Goal: Task Accomplishment & Management: Manage account settings

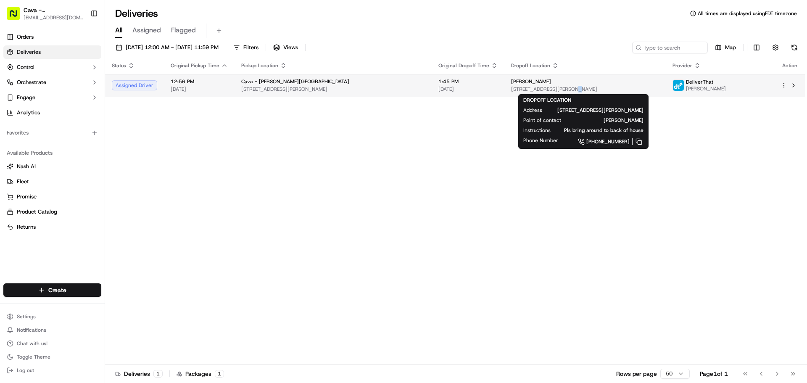
click at [570, 86] on span "[STREET_ADDRESS][PERSON_NAME]" at bounding box center [585, 89] width 148 height 7
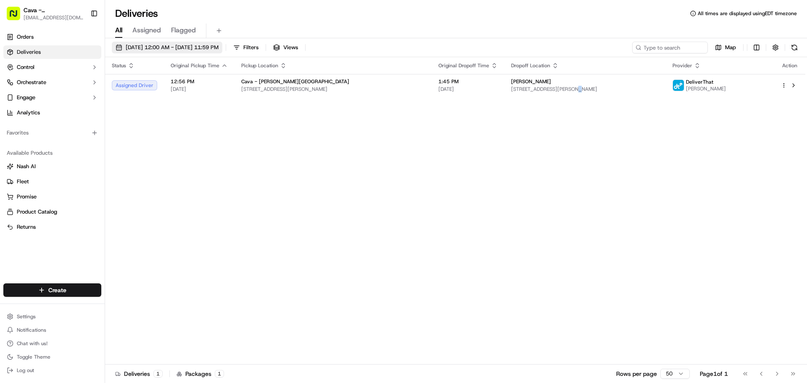
click at [219, 50] on span "[DATE] 12:00 AM - [DATE] 11:59 PM" at bounding box center [172, 48] width 93 height 8
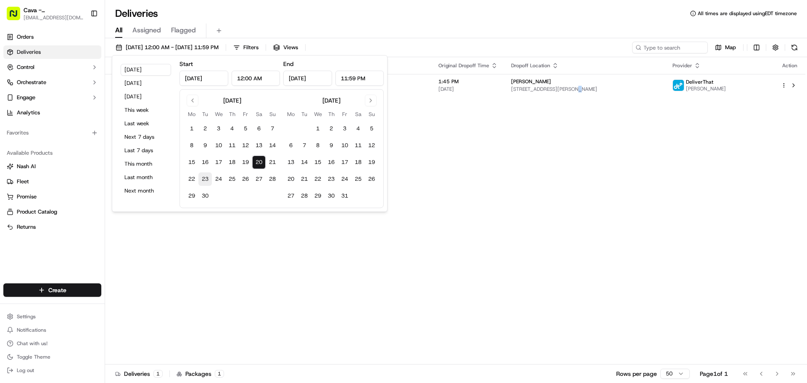
click at [209, 186] on button "23" at bounding box center [204, 178] width 13 height 13
type input "[DATE]"
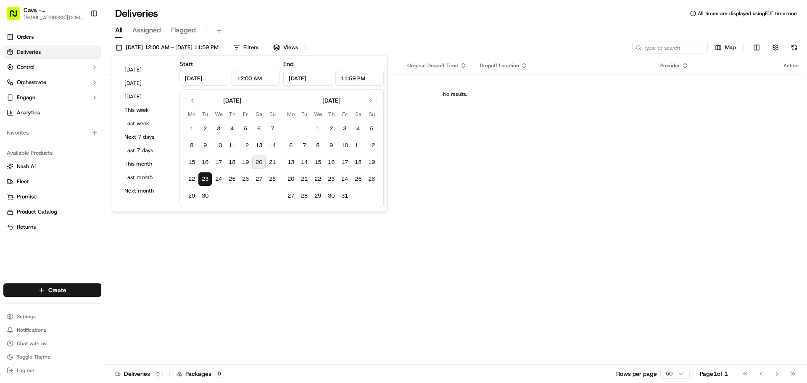
click at [467, 34] on div "All Assigned Flagged" at bounding box center [456, 31] width 702 height 15
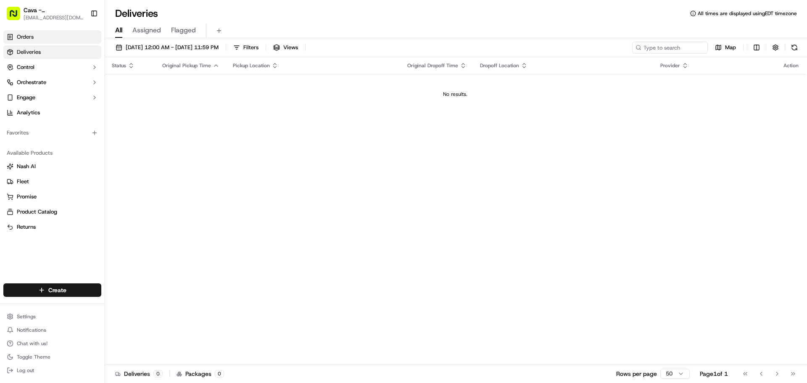
click at [31, 37] on span "Orders" at bounding box center [25, 37] width 17 height 8
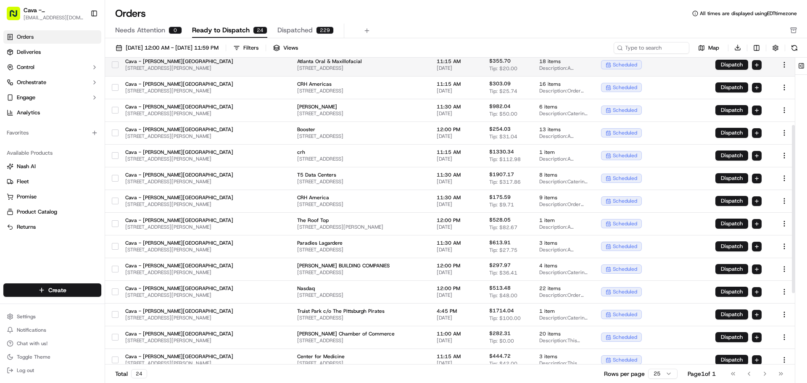
scroll to position [84, 0]
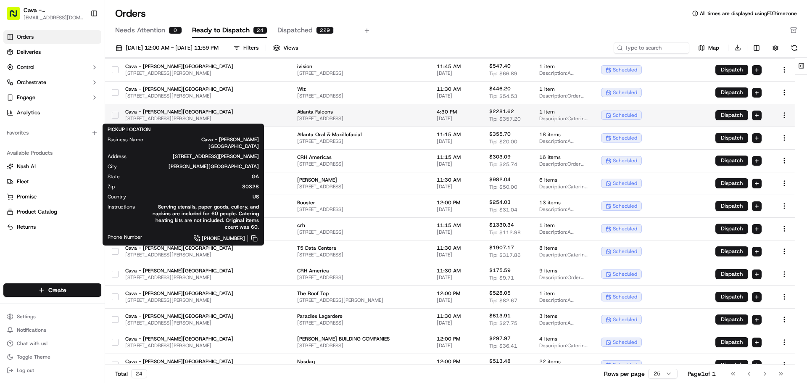
click at [205, 111] on span "Cava - [PERSON_NAME][GEOGRAPHIC_DATA]" at bounding box center [179, 111] width 108 height 7
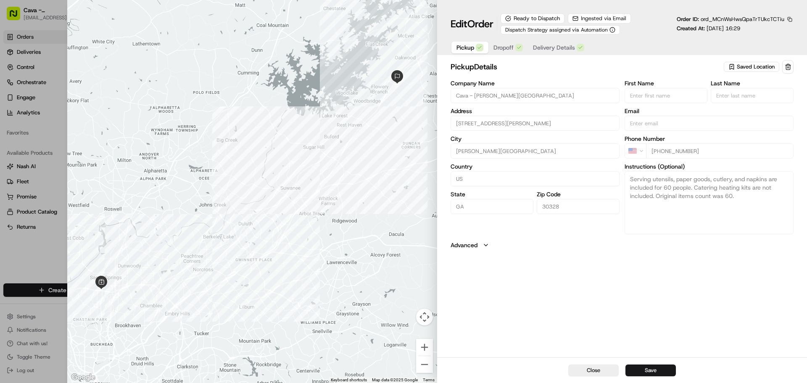
type input "+1"
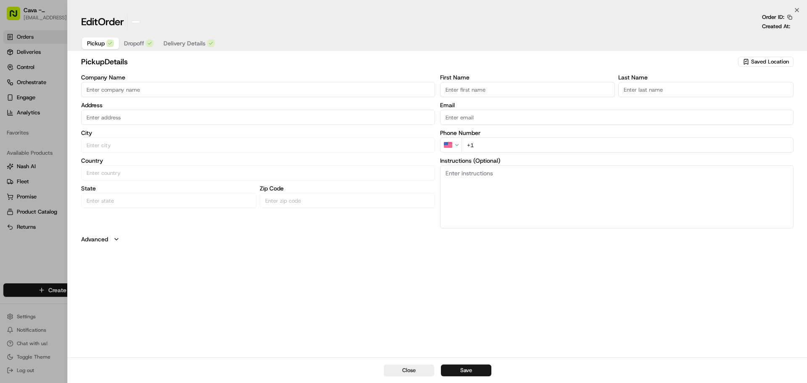
click at [30, 256] on div at bounding box center [403, 191] width 807 height 383
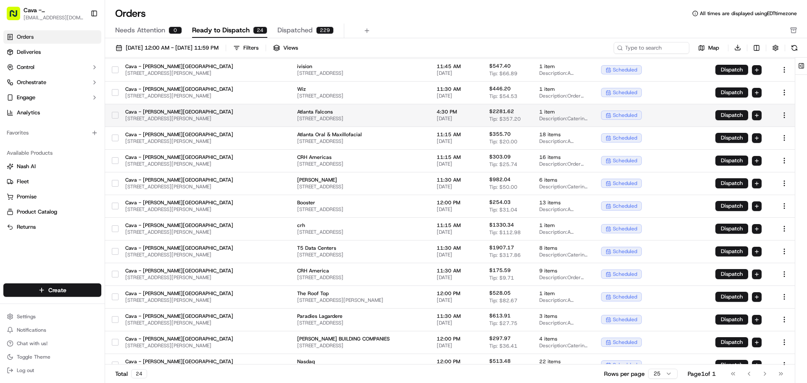
click at [115, 112] on button "button" at bounding box center [115, 115] width 7 height 7
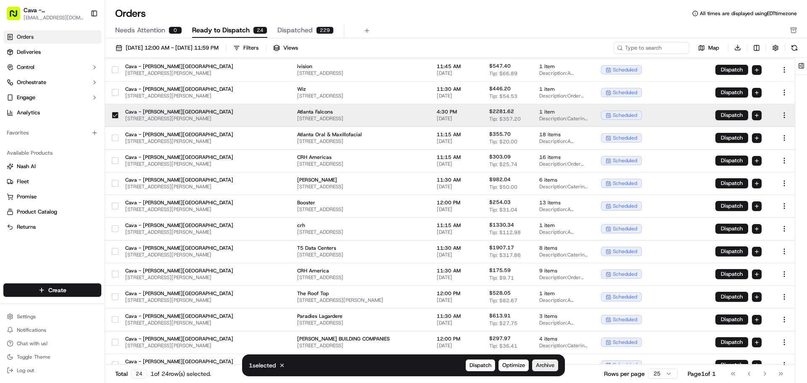
click at [546, 363] on span "Archive" at bounding box center [545, 366] width 18 height 8
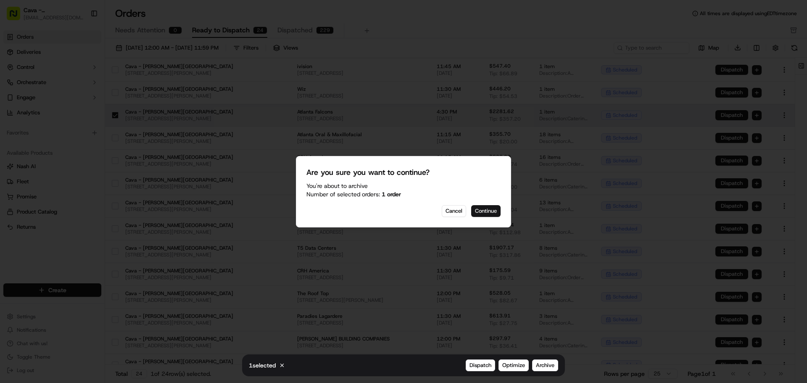
click at [494, 214] on button "Continue" at bounding box center [485, 211] width 29 height 12
